Goal: Obtain resource: Obtain resource

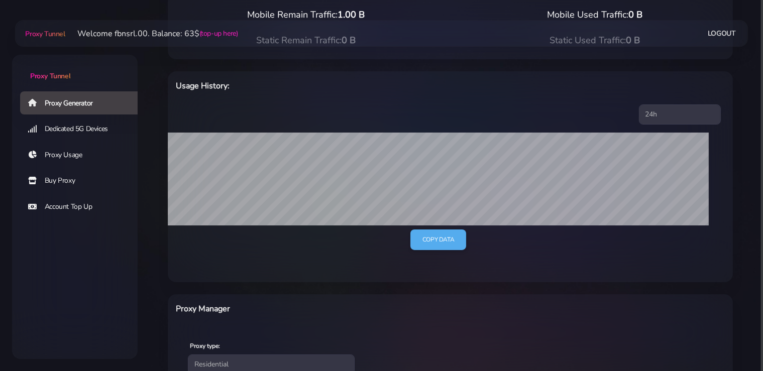
scroll to position [265, 0]
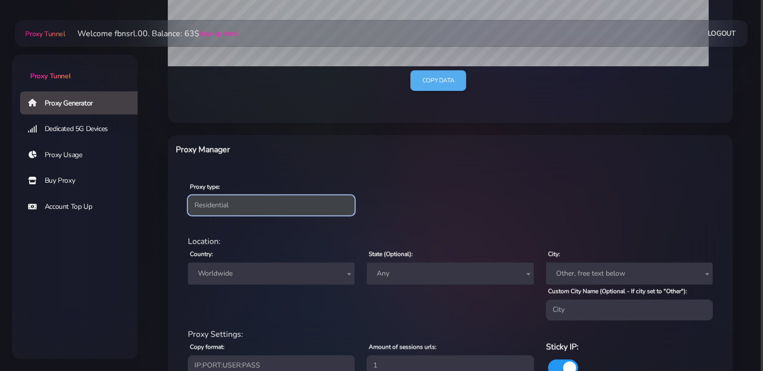
select select "static"
click option "Static" at bounding box center [0, 0] width 0 height 0
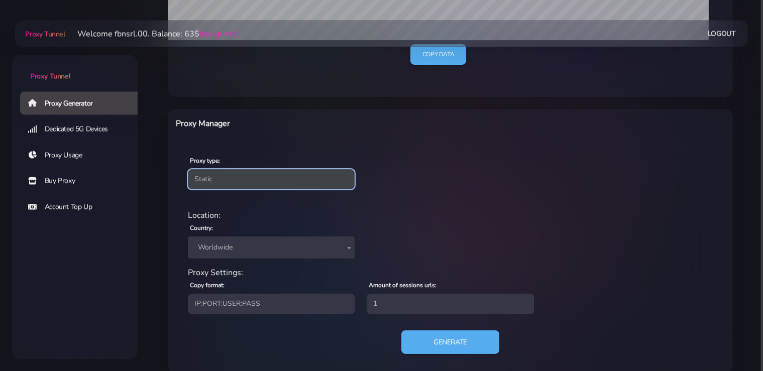
scroll to position [306, 0]
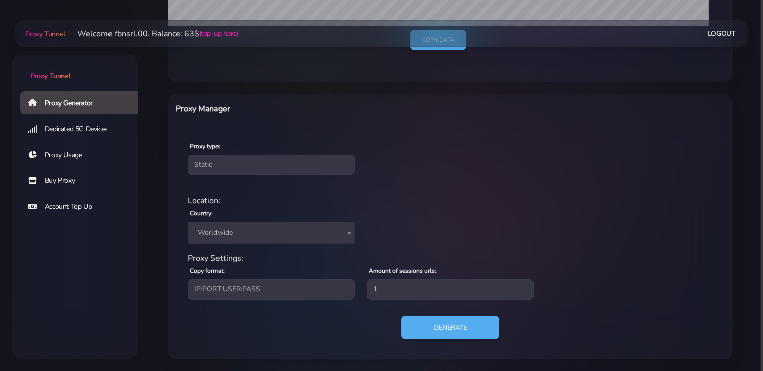
click at [247, 224] on span "Worldwide" at bounding box center [271, 233] width 167 height 22
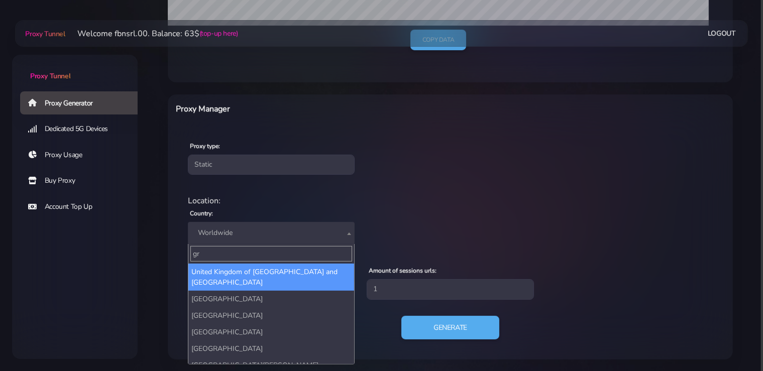
drag, startPoint x: 202, startPoint y: 253, endPoint x: 196, endPoint y: 254, distance: 6.1
click at [196, 254] on input "gr" at bounding box center [271, 254] width 162 height 16
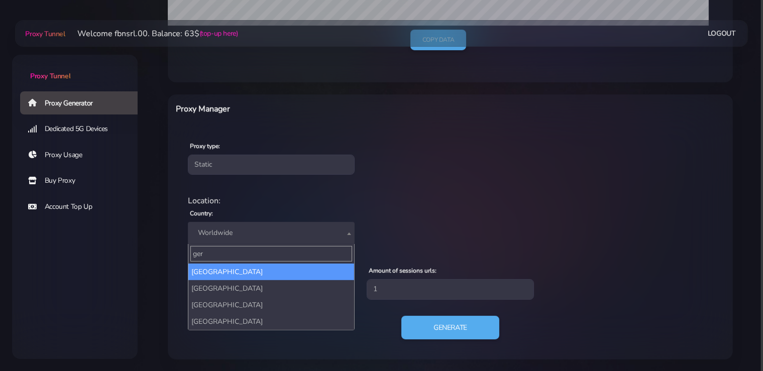
type input "ger"
select select "DE"
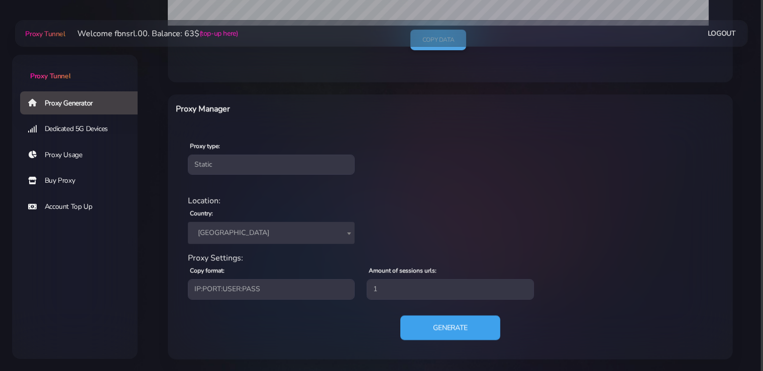
click at [448, 325] on button "Generate" at bounding box center [450, 327] width 100 height 25
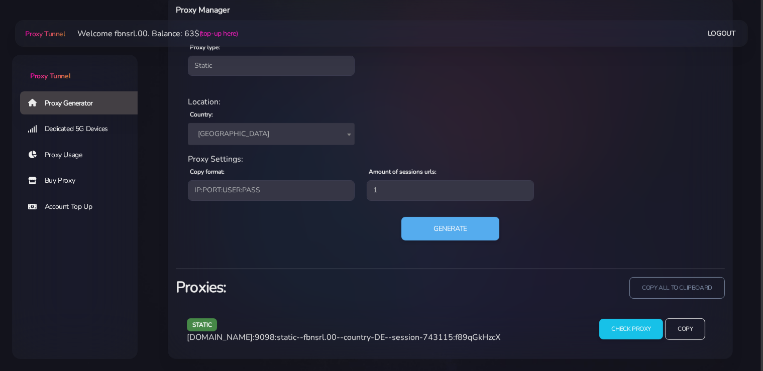
scroll to position [404, 0]
drag, startPoint x: 500, startPoint y: 338, endPoint x: 191, endPoint y: 340, distance: 308.8
click at [190, 340] on div "static [DOMAIN_NAME]:9098:static--fbnsrl.00--country-DE--session-743115:f89qGkH…" at bounding box center [383, 334] width 404 height 30
copy span "[DOMAIN_NAME]:9098:static--fbnsrl.00--country-DE--session-743115:f89qGkHzcX"
click at [531, 342] on div "static [DOMAIN_NAME]:9098:static--fbnsrl.00--country-DE--session-743115:f89qGkH…" at bounding box center [383, 334] width 404 height 30
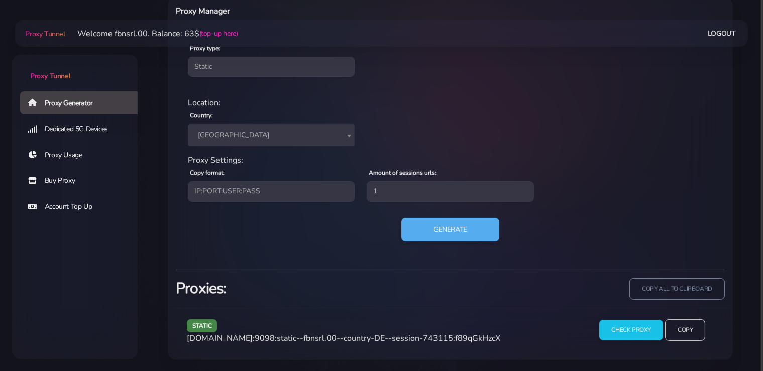
drag, startPoint x: 495, startPoint y: 338, endPoint x: 217, endPoint y: 347, distance: 278.3
click at [186, 339] on div "static [DOMAIN_NAME]:9098:static--fbnsrl.00--country-DE--session-743115:f89qGkH…" at bounding box center [383, 334] width 404 height 30
copy span "[DOMAIN_NAME]:9098:static--fbnsrl.00--country-DE--session-743115:f89qGkHzcX"
click at [453, 225] on button "Generate" at bounding box center [450, 229] width 100 height 25
drag, startPoint x: 495, startPoint y: 339, endPoint x: 188, endPoint y: 339, distance: 306.8
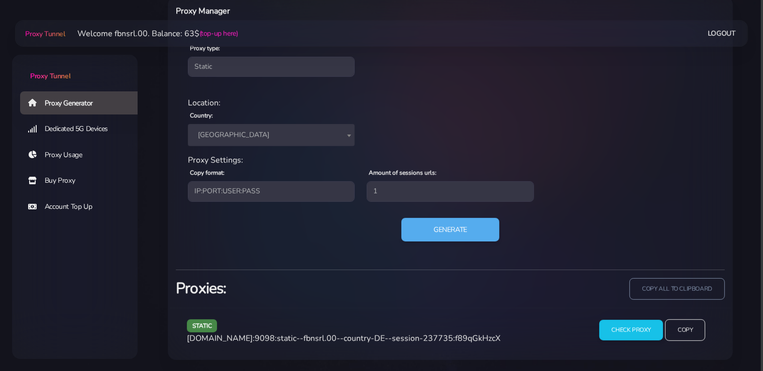
click at [188, 339] on span "[DOMAIN_NAME]:9098:static--fbnsrl.00--country-DE--session-237735:f89qGkHzcX" at bounding box center [343, 338] width 313 height 11
copy span "[DOMAIN_NAME]:9098:static--fbnsrl.00--country-DE--session-237735:f89qGkHzcX"
